Goal: Task Accomplishment & Management: Manage account settings

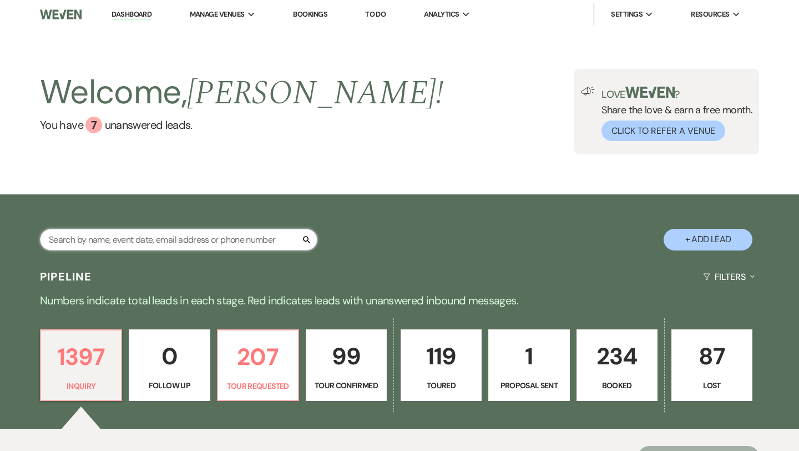
click at [197, 243] on input "text" at bounding box center [179, 240] width 278 height 22
type input "mcc"
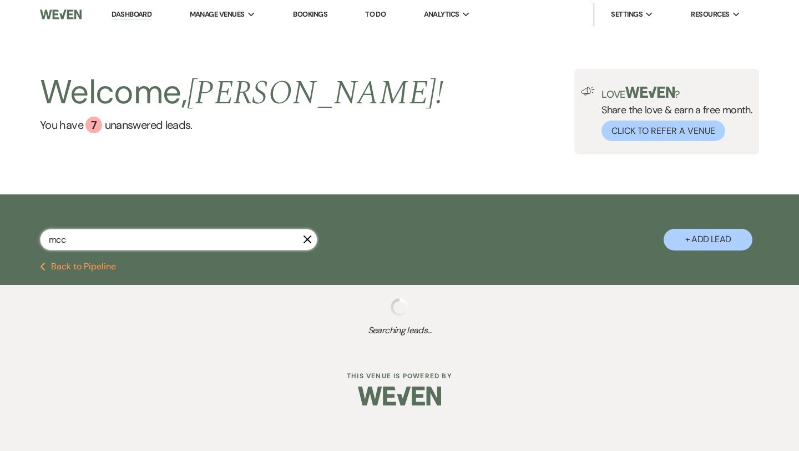
select select "5"
select select "4"
select select "5"
select select "2"
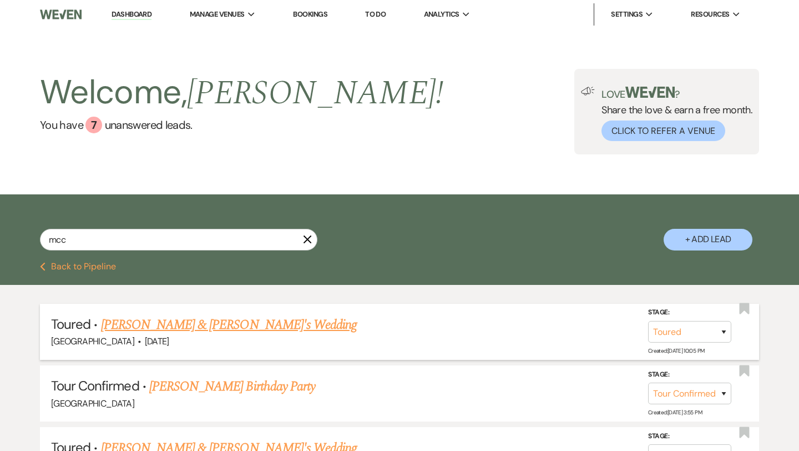
click at [226, 319] on link "[PERSON_NAME] & [PERSON_NAME]'s Wedding" at bounding box center [229, 325] width 256 height 20
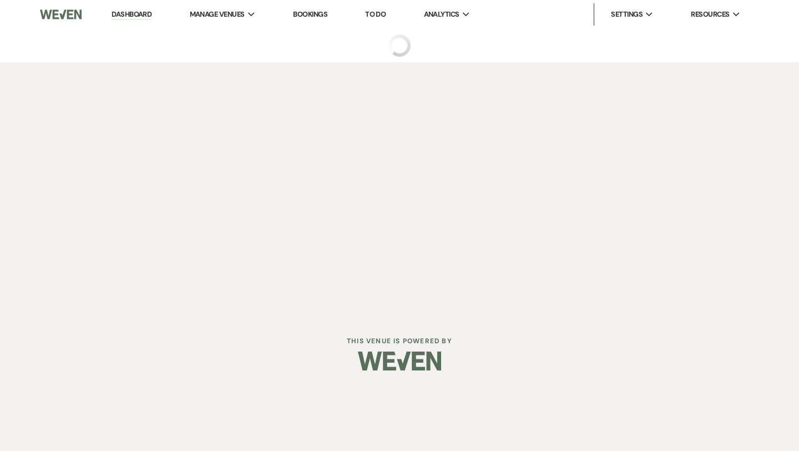
select select "5"
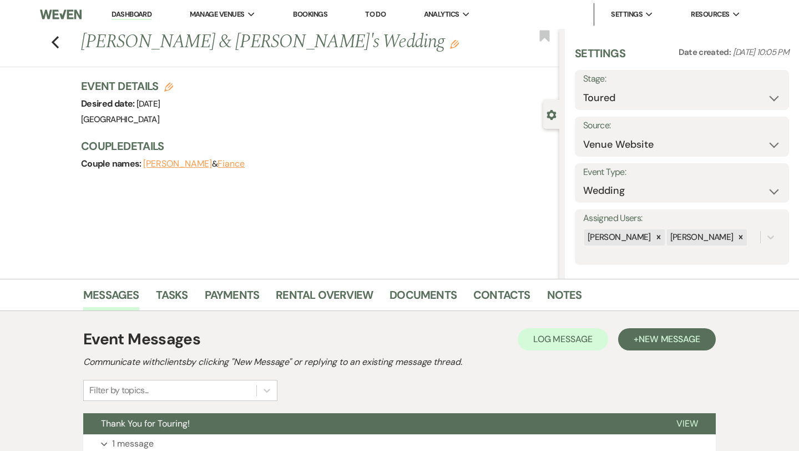
scroll to position [142, 0]
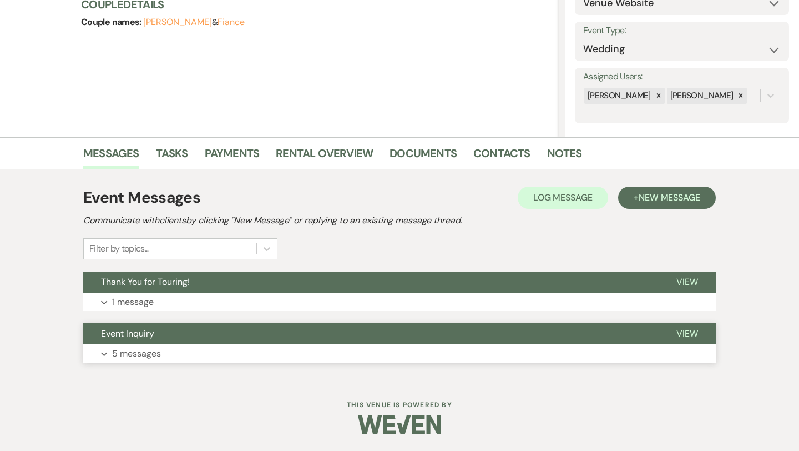
click at [140, 346] on p "5 messages" at bounding box center [136, 353] width 49 height 14
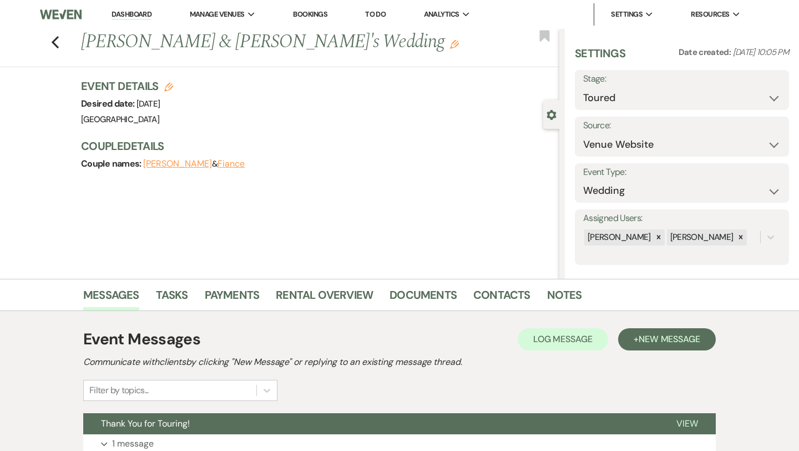
scroll to position [9, 0]
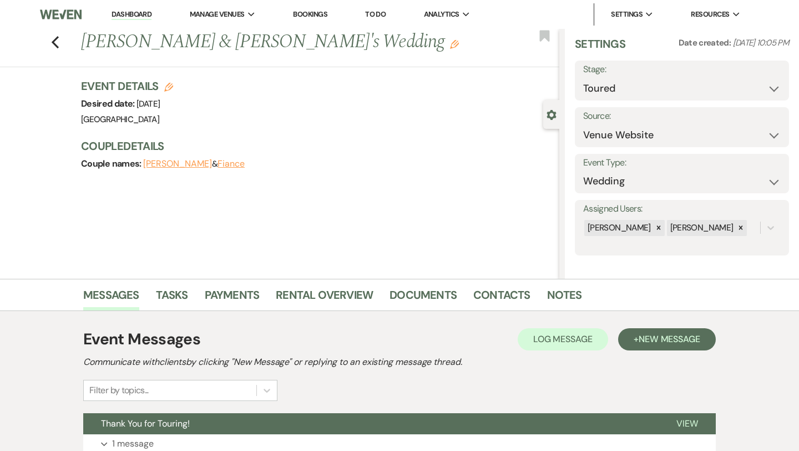
click at [552, 109] on button "Gear Settings" at bounding box center [552, 114] width 10 height 11
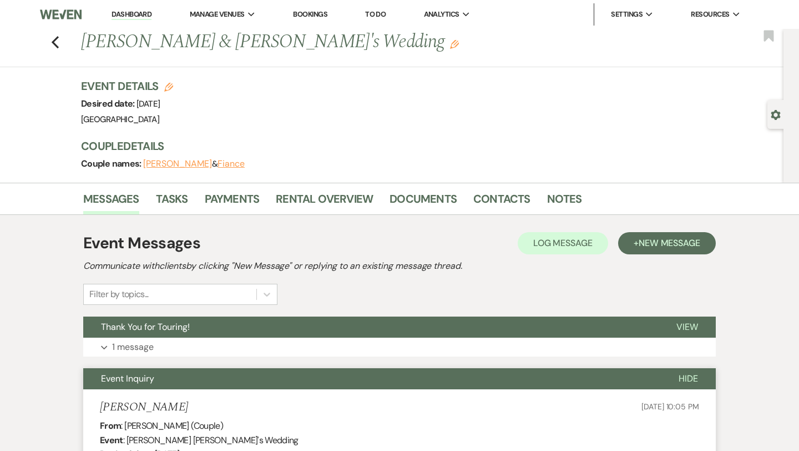
click at [774, 120] on div "Gear Settings" at bounding box center [778, 114] width 21 height 29
click at [163, 162] on button "[PERSON_NAME]" at bounding box center [177, 163] width 69 height 9
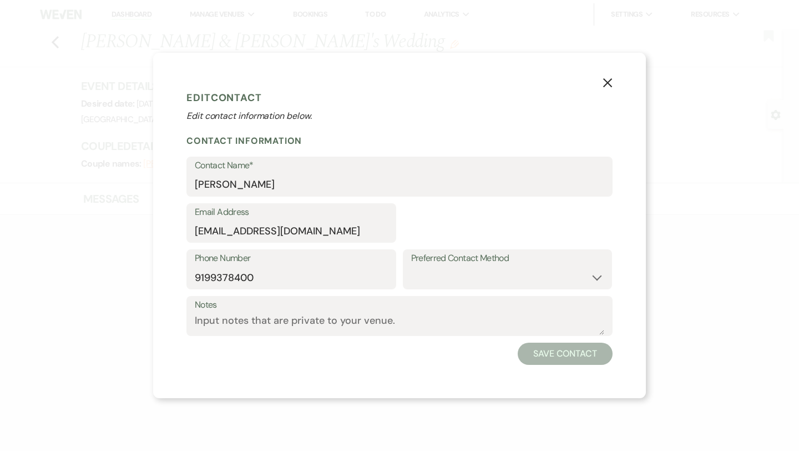
select select "1"
